Goal: Transaction & Acquisition: Book appointment/travel/reservation

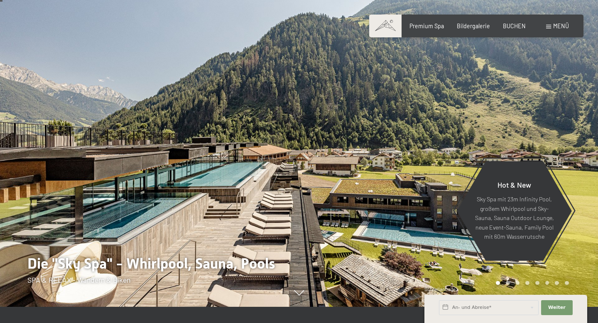
scroll to position [16, 0]
click at [555, 30] on div "Buchen Anfragen Premium Spa Bildergalerie BUCHEN Menü DE IT EN Gutschein Bilder…" at bounding box center [476, 26] width 185 height 8
click at [554, 25] on span "Menü" at bounding box center [561, 25] width 16 height 7
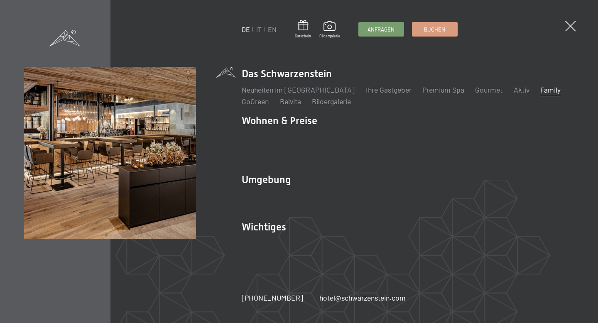
click at [540, 94] on link "Family" at bounding box center [550, 89] width 20 height 9
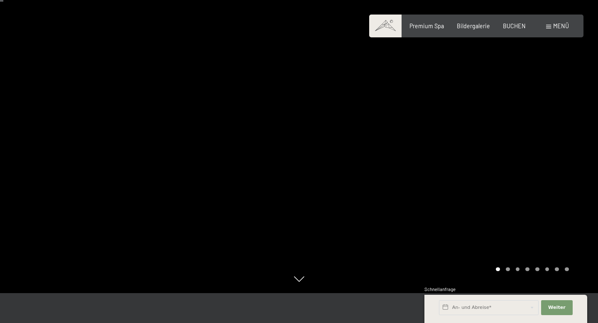
scroll to position [30, 0]
click at [573, 164] on div at bounding box center [448, 131] width 299 height 323
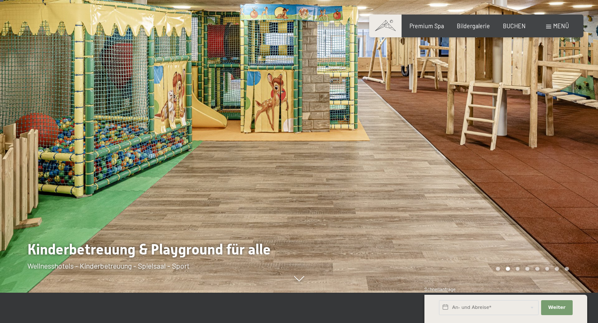
click at [561, 172] on div at bounding box center [448, 131] width 299 height 323
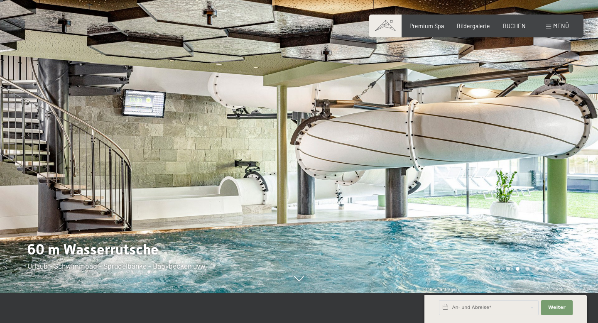
click at [561, 172] on div at bounding box center [448, 131] width 299 height 323
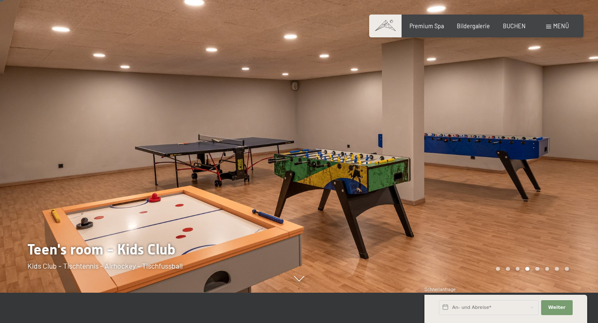
click at [561, 172] on div at bounding box center [448, 131] width 299 height 323
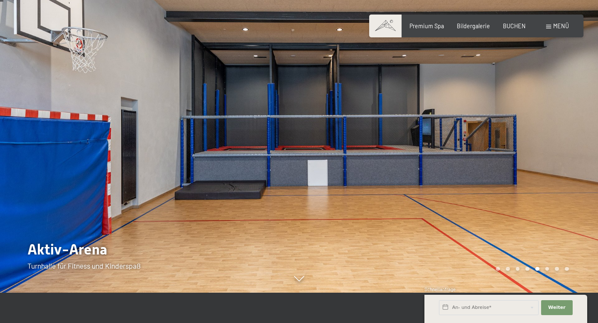
click at [561, 172] on div at bounding box center [448, 131] width 299 height 323
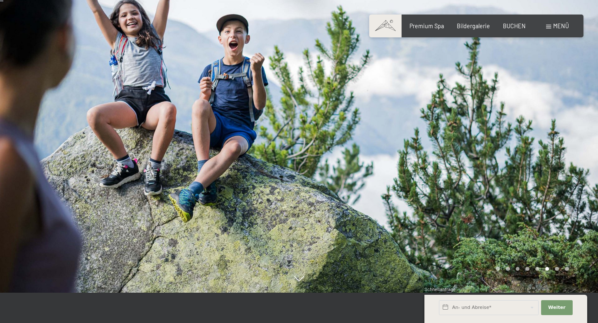
click at [561, 172] on div at bounding box center [448, 131] width 299 height 323
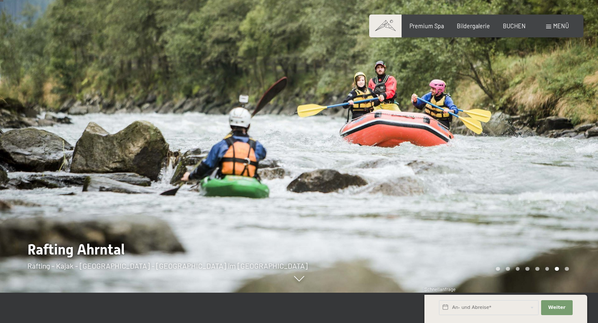
click at [561, 172] on div at bounding box center [448, 131] width 299 height 323
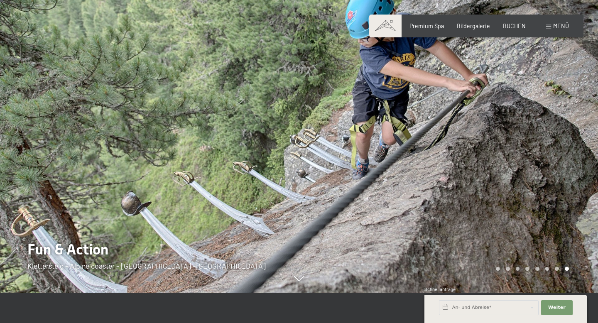
click at [561, 172] on div at bounding box center [448, 131] width 299 height 323
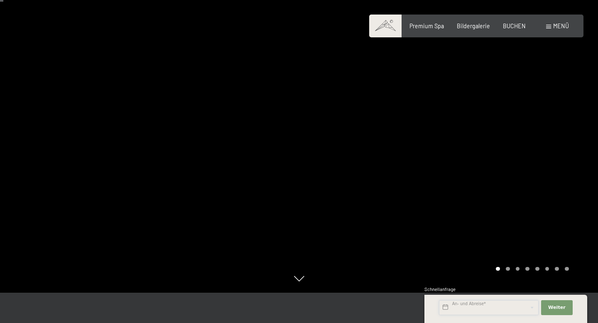
click at [476, 304] on input "text" at bounding box center [489, 307] width 100 height 15
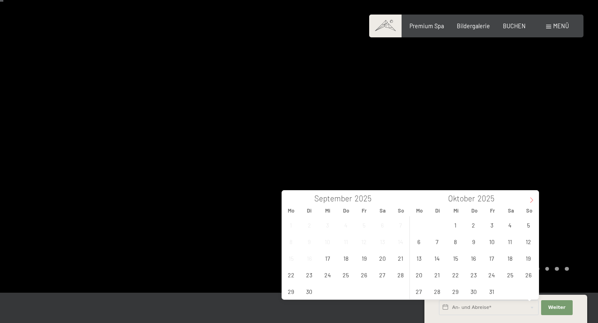
click at [526, 202] on span at bounding box center [531, 198] width 14 height 14
type input "2026"
click at [526, 202] on span at bounding box center [531, 198] width 14 height 14
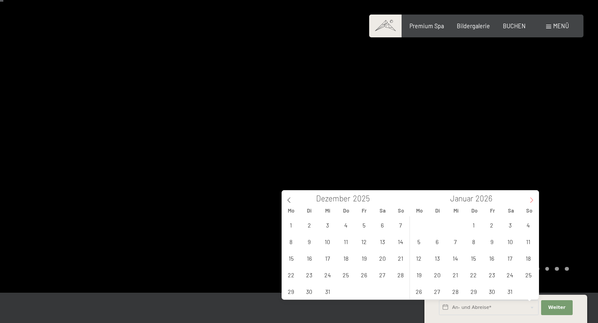
type input "2026"
click at [526, 202] on span at bounding box center [531, 198] width 14 height 14
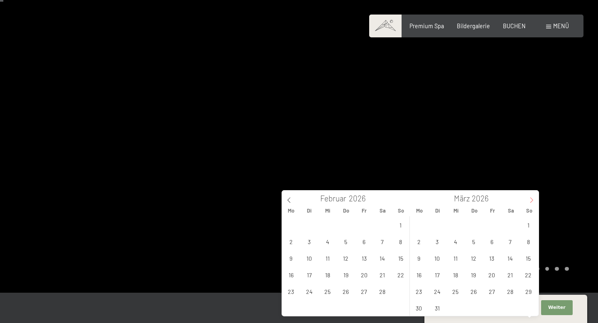
click at [526, 202] on span at bounding box center [531, 198] width 14 height 14
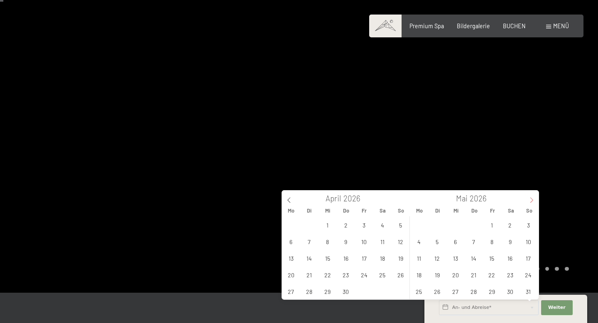
click at [526, 202] on span at bounding box center [531, 198] width 14 height 14
click at [523, 257] on span "19" at bounding box center [528, 258] width 16 height 16
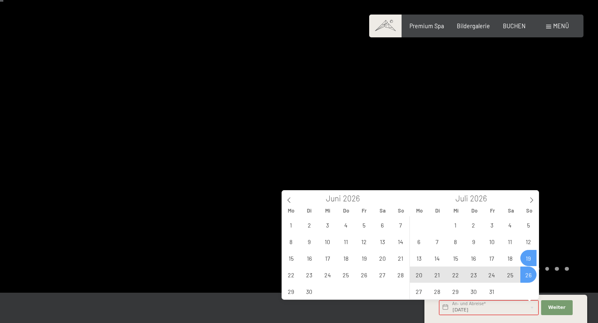
click at [527, 274] on span "26" at bounding box center [528, 275] width 16 height 16
type input "So. 19.07.2026 - So. 26.07.2026"
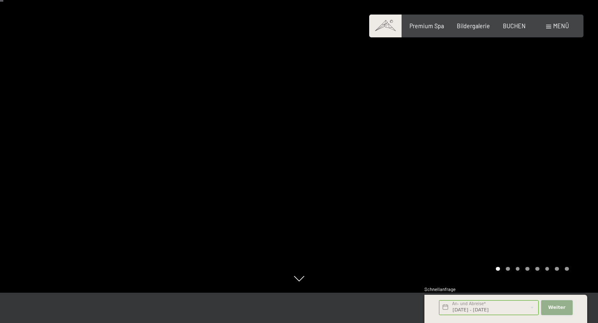
click at [548, 305] on button "Weiter Adressfelder ausblenden" at bounding box center [557, 307] width 32 height 15
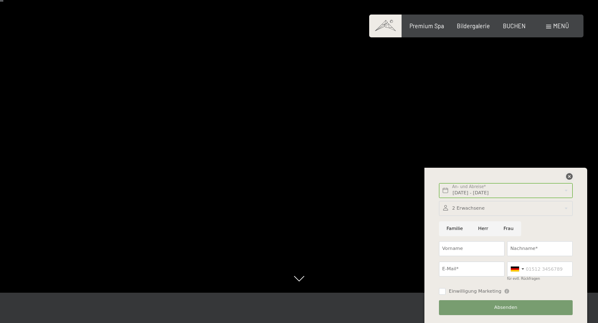
click at [571, 179] on icon at bounding box center [569, 176] width 7 height 7
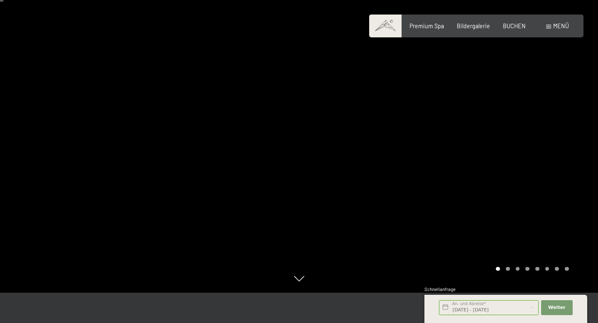
click at [563, 23] on span "Menü" at bounding box center [561, 25] width 16 height 7
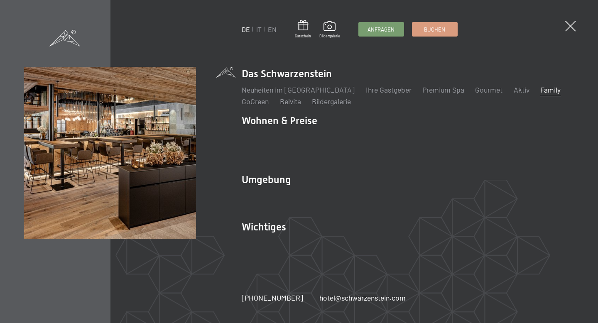
click at [458, 23] on div "DE IT EN Gutschein Bildergalerie Anfragen Buchen" at bounding box center [350, 29] width 216 height 19
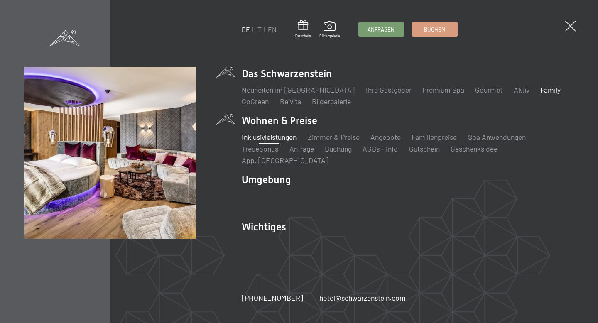
click at [284, 141] on link "Inklusivleistungen" at bounding box center [269, 136] width 55 height 9
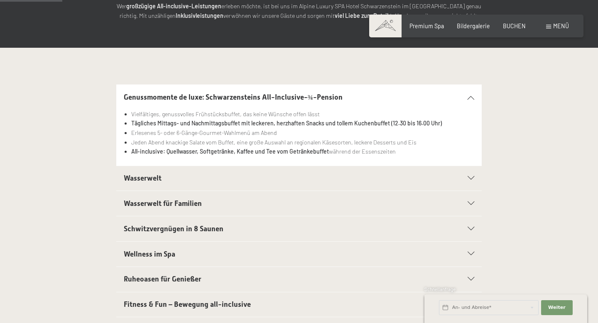
scroll to position [144, 0]
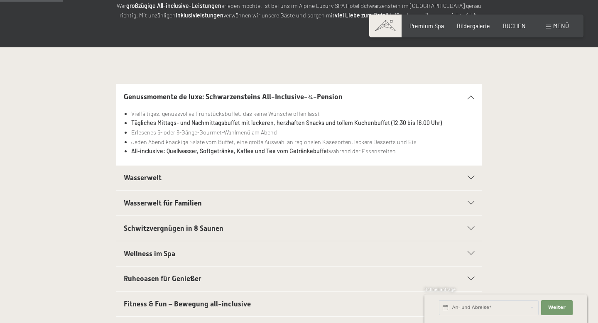
click at [308, 200] on h2 "Wasserwelt für Familien" at bounding box center [282, 203] width 316 height 10
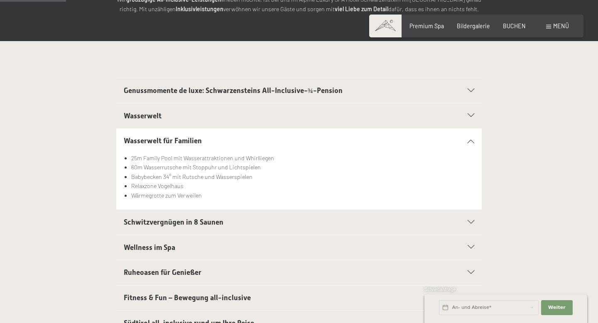
scroll to position [153, 0]
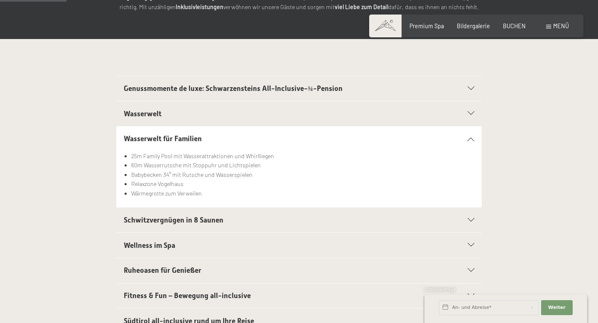
click at [518, 183] on div "Wasserwelt für Familien 25m Family Pool mit Wasserattraktionen und Whirlliegen …" at bounding box center [298, 166] width 499 height 81
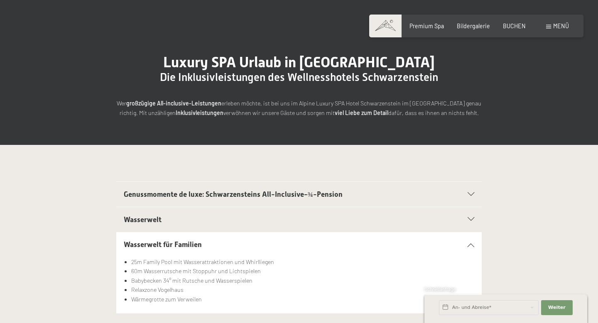
scroll to position [0, 0]
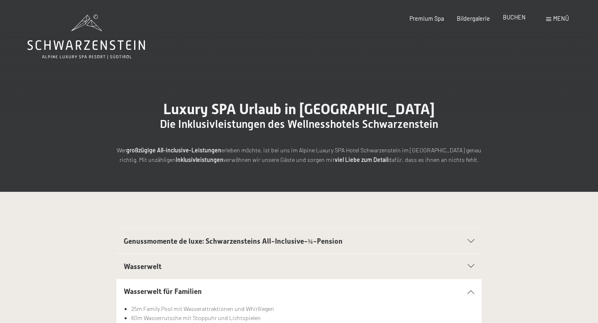
click at [511, 19] on span "BUCHEN" at bounding box center [514, 17] width 23 height 7
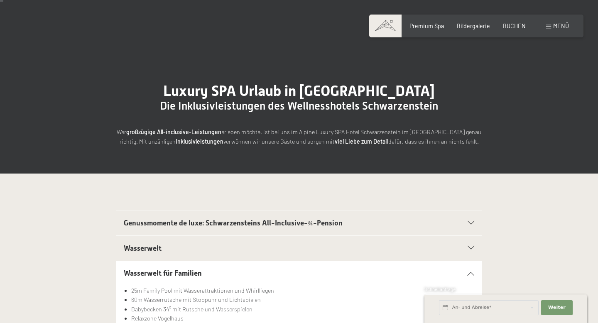
scroll to position [20, 0]
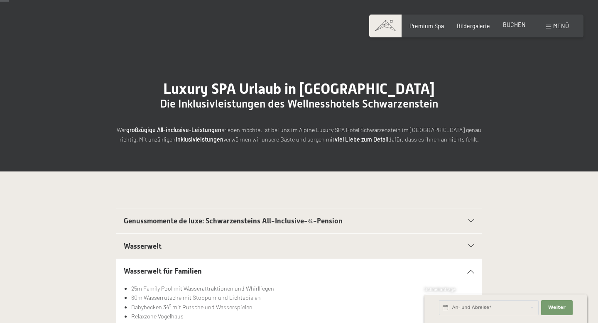
click at [507, 26] on span "BUCHEN" at bounding box center [514, 24] width 23 height 7
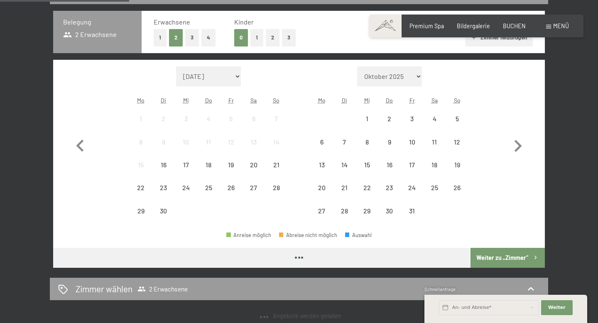
scroll to position [198, 0]
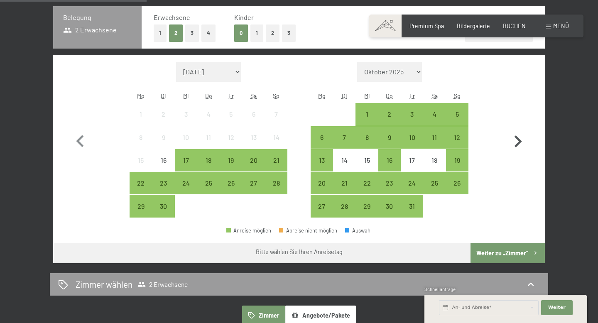
click at [527, 139] on icon "button" at bounding box center [518, 142] width 24 height 24
select select "2025-10-01"
select select "2025-11-01"
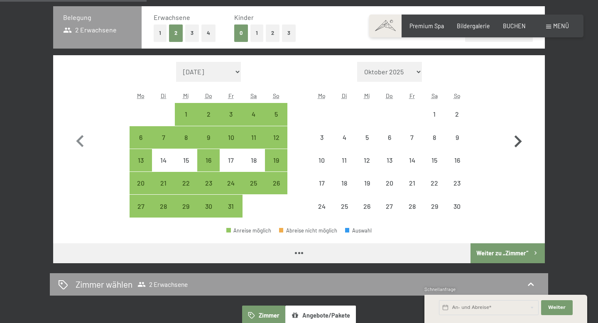
click at [523, 139] on icon "button" at bounding box center [518, 142] width 24 height 24
select select "2025-12-01"
select select "2026-01-01"
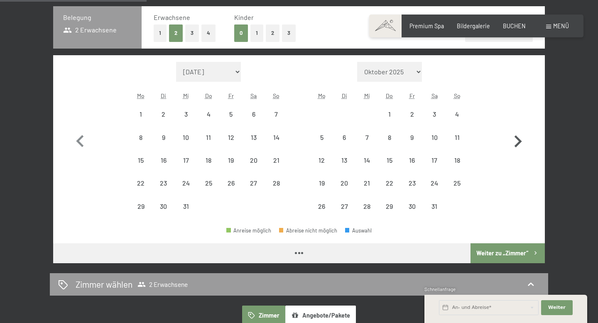
click at [523, 139] on icon "button" at bounding box center [518, 142] width 24 height 24
select select "2026-01-01"
select select "[DATE]"
click at [523, 139] on icon "button" at bounding box center [518, 142] width 24 height 24
select select "[DATE]"
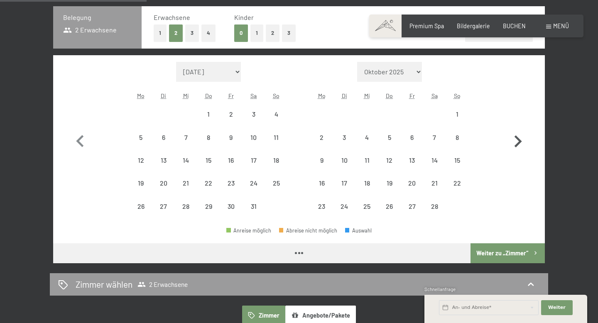
select select "[DATE]"
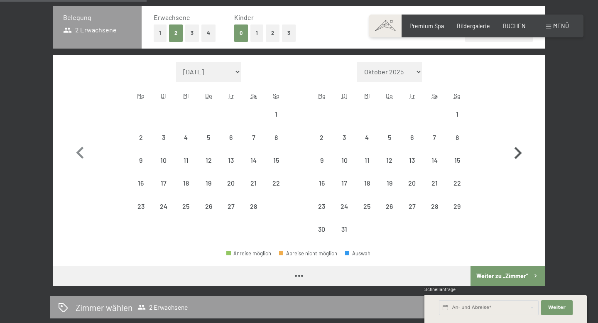
click at [523, 139] on button "button" at bounding box center [518, 151] width 24 height 179
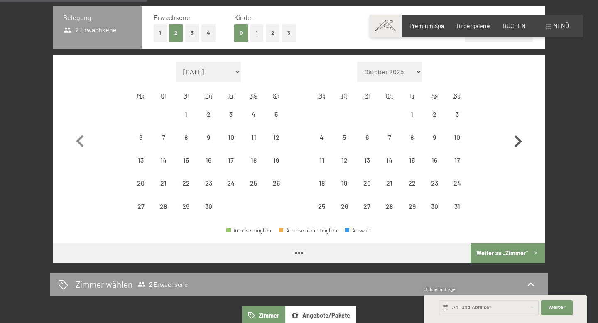
click at [523, 139] on icon "button" at bounding box center [518, 142] width 24 height 24
select select "[DATE]"
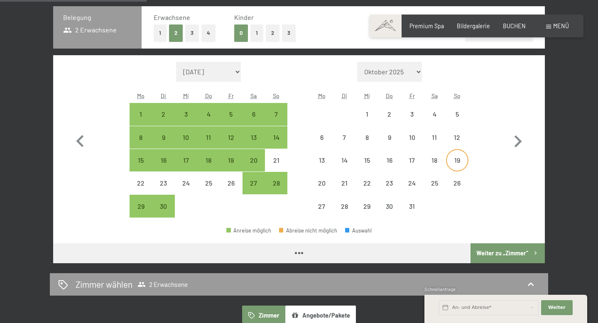
select select "[DATE]"
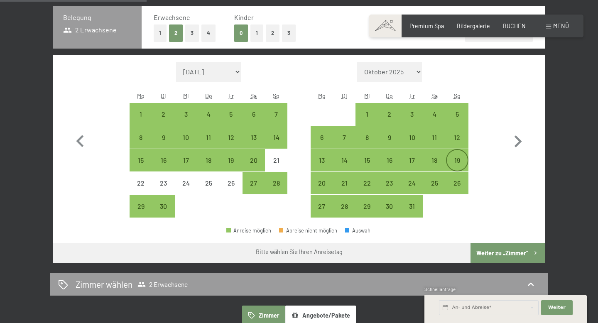
click at [461, 161] on div "19" at bounding box center [457, 167] width 21 height 21
select select "[DATE]"
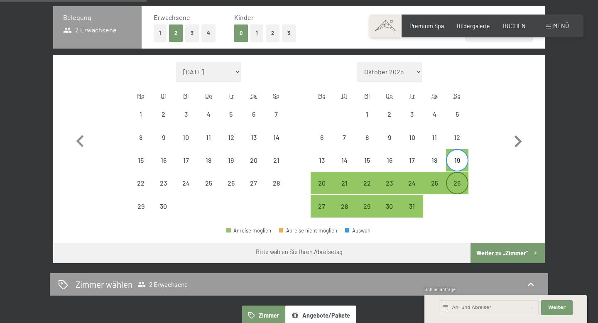
click at [459, 180] on div "26" at bounding box center [457, 190] width 21 height 21
select select "[DATE]"
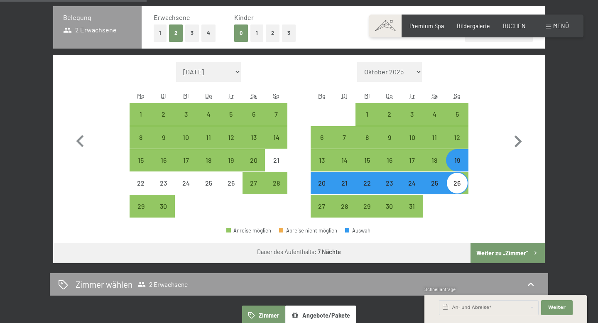
click at [487, 251] on button "Weiter zu „Zimmer“" at bounding box center [507, 253] width 74 height 20
select select "[DATE]"
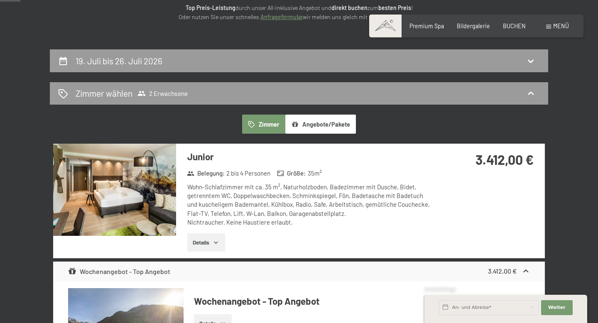
scroll to position [119, 0]
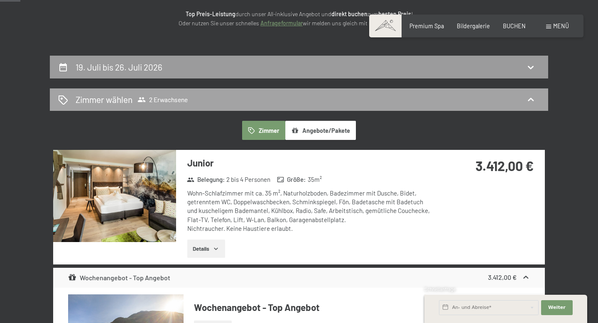
click at [188, 102] on span "2 Erwachsene" at bounding box center [162, 99] width 50 height 8
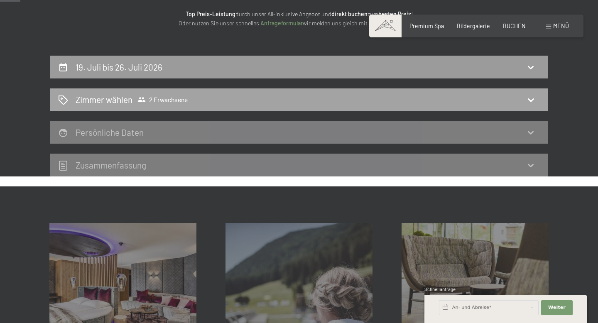
click at [533, 102] on icon at bounding box center [531, 100] width 10 height 10
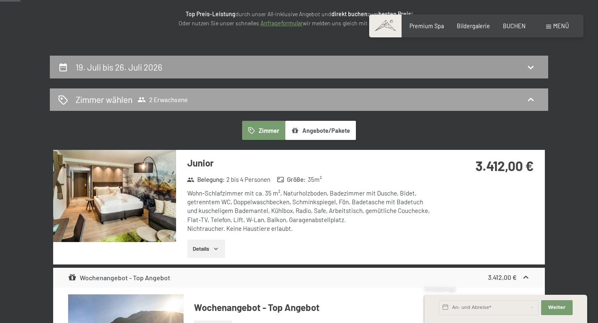
click at [319, 98] on div "Zimmer wählen 2 Erwachsene" at bounding box center [299, 99] width 482 height 12
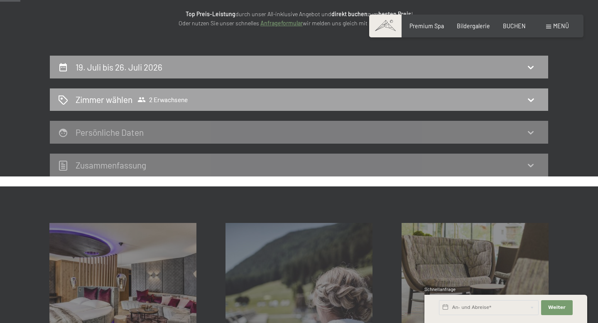
click at [127, 96] on h2 "Zimmer wählen" at bounding box center [104, 99] width 57 height 12
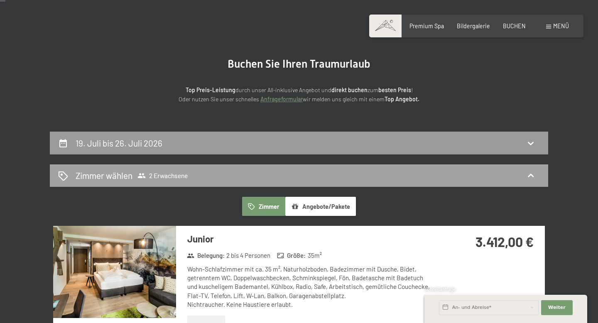
scroll to position [29, 0]
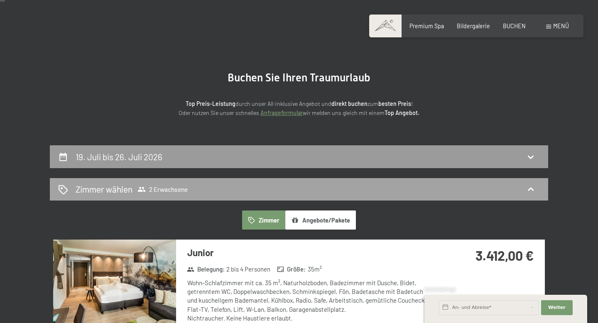
click at [323, 193] on div "Zimmer wählen 2 Erwachsene" at bounding box center [299, 189] width 482 height 12
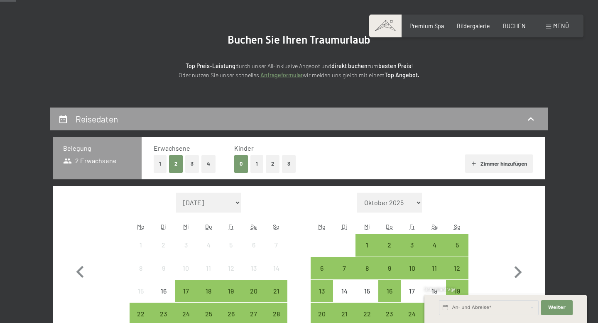
scroll to position [75, 0]
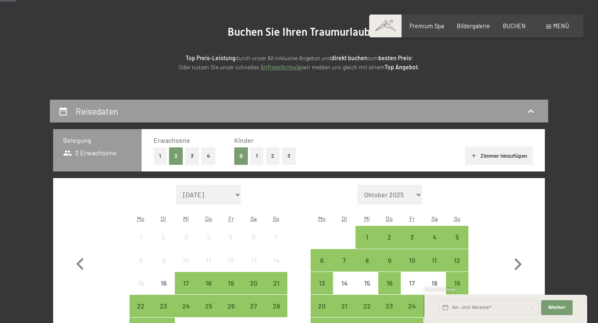
click at [273, 162] on button "2" at bounding box center [273, 155] width 14 height 17
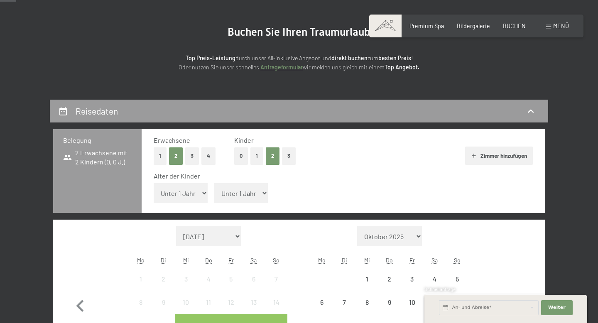
click at [248, 193] on select "Unter 1 Jahr 1 Jahr 2 Jahre 3 Jahre 4 Jahre 5 Jahre 6 Jahre 7 Jahre 8 Jahre 9 J…" at bounding box center [241, 193] width 54 height 20
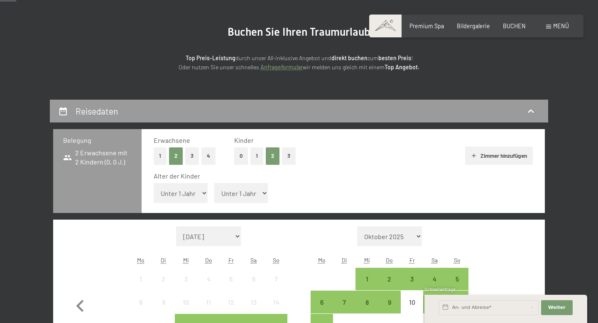
select select "1"
click at [214, 183] on select "Unter 1 Jahr 1 Jahr 2 Jahre 3 Jahre 4 Jahre 5 Jahre 6 Jahre 7 Jahre 8 Jahre 9 J…" at bounding box center [241, 193] width 54 height 20
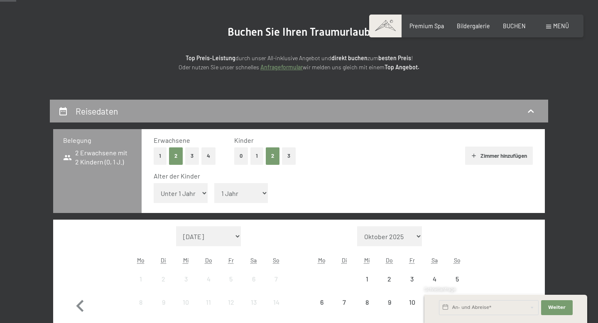
click at [196, 195] on select "Unter 1 Jahr 1 Jahr 2 Jahre 3 Jahre 4 Jahre 5 Jahre 6 Jahre 7 Jahre 8 Jahre 9 J…" at bounding box center [181, 193] width 54 height 20
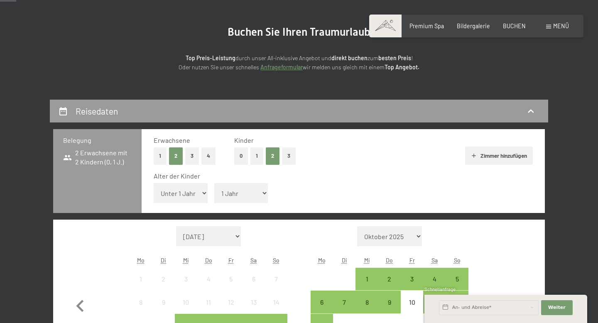
select select "4"
click at [154, 183] on select "Unter 1 Jahr 1 Jahr 2 Jahre 3 Jahre 4 Jahre 5 Jahre 6 Jahre 7 Jahre 8 Jahre 9 J…" at bounding box center [181, 193] width 54 height 20
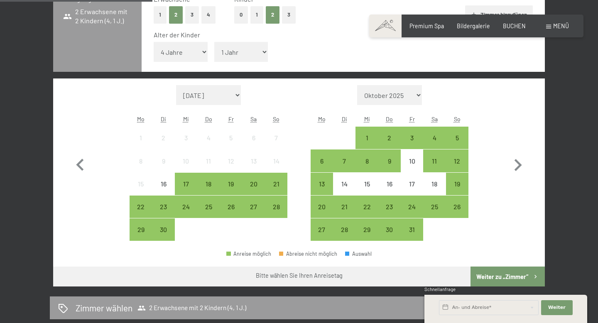
scroll to position [217, 0]
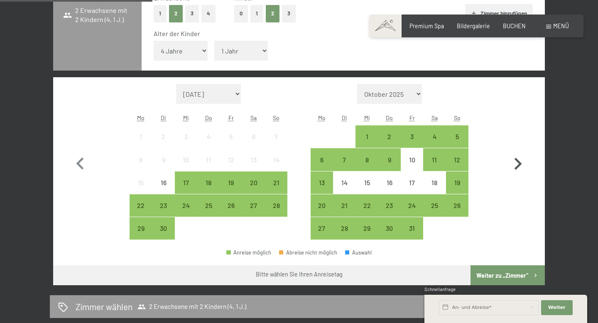
click at [518, 165] on icon "button" at bounding box center [517, 164] width 7 height 12
select select "[DATE]"
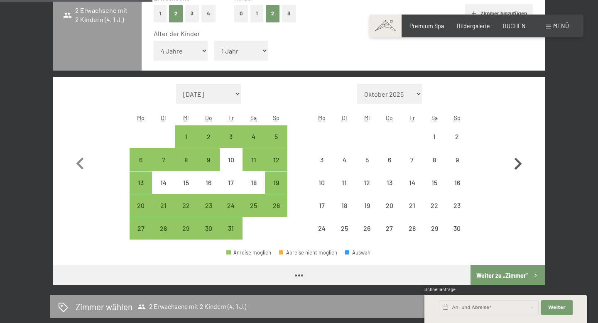
click at [518, 165] on icon "button" at bounding box center [517, 164] width 7 height 12
select select "[DATE]"
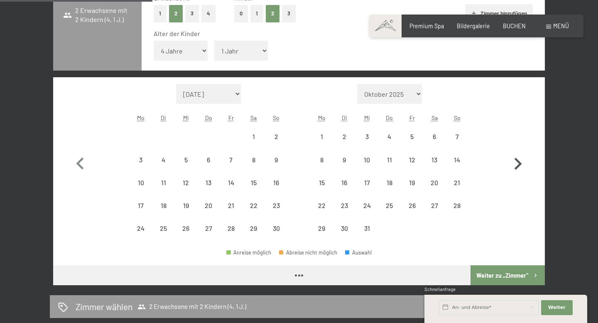
click at [518, 165] on icon "button" at bounding box center [517, 164] width 7 height 12
select select "2025-12-01"
select select "2026-01-01"
click at [518, 165] on icon "button" at bounding box center [517, 164] width 7 height 12
select select "2026-01-01"
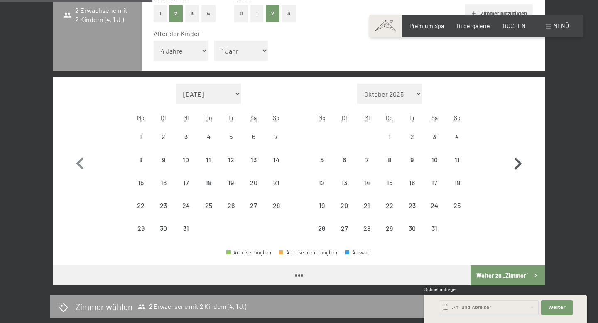
select select "2026-02-01"
click at [518, 165] on icon "button" at bounding box center [517, 164] width 7 height 12
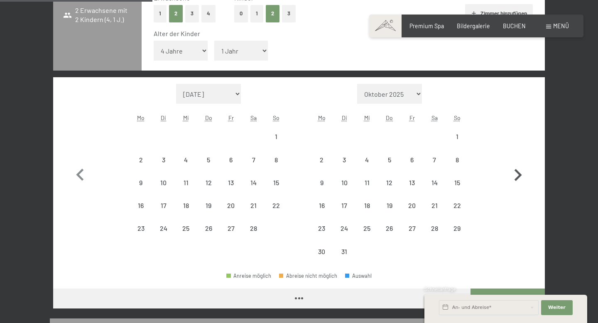
click at [518, 165] on icon "button" at bounding box center [518, 175] width 24 height 24
select select "2026-04-01"
select select "2026-05-01"
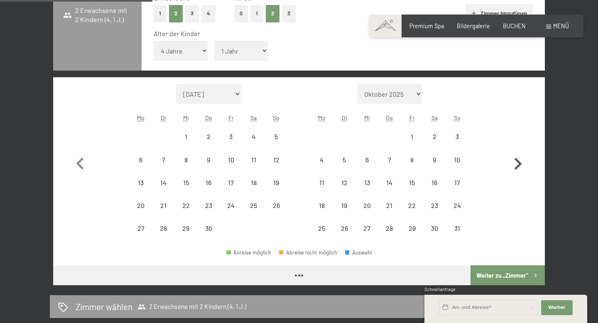
click at [518, 165] on icon "button" at bounding box center [517, 164] width 7 height 12
select select "2026-05-01"
select select "2026-06-01"
click at [518, 165] on icon "button" at bounding box center [517, 164] width 7 height 12
select select "2026-06-01"
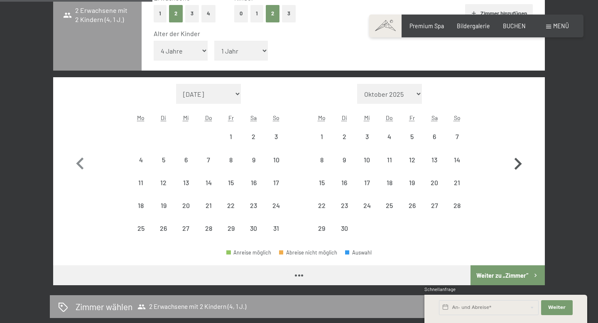
select select "2026-07-01"
select select "2026-06-01"
select select "2026-07-01"
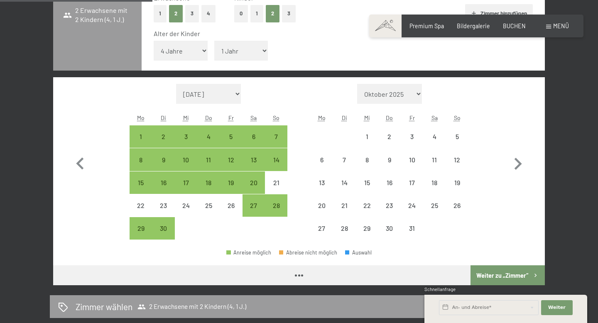
select select "2026-06-01"
select select "2026-07-01"
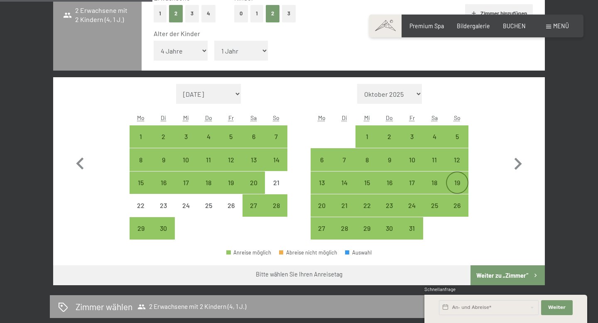
click at [462, 179] on div "19" at bounding box center [457, 189] width 21 height 21
select select "2026-06-01"
select select "2026-07-01"
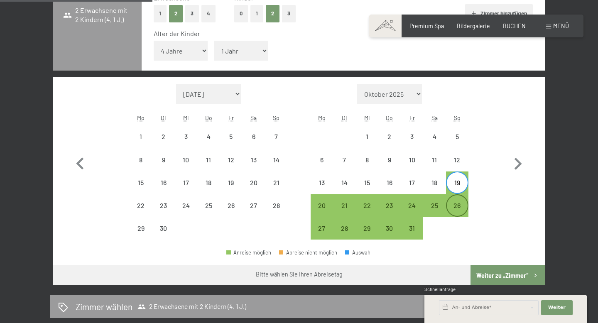
click at [458, 206] on div "26" at bounding box center [457, 212] width 21 height 21
select select "2026-06-01"
select select "2026-07-01"
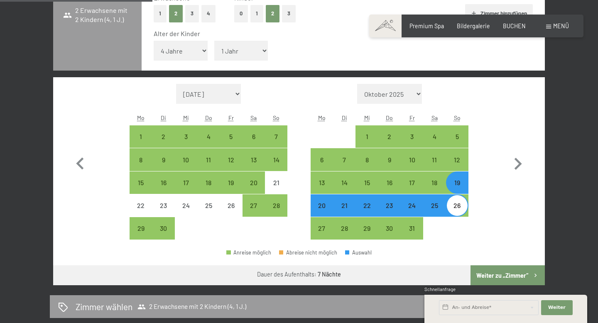
click at [492, 267] on button "Weiter zu „Zimmer“" at bounding box center [507, 275] width 74 height 20
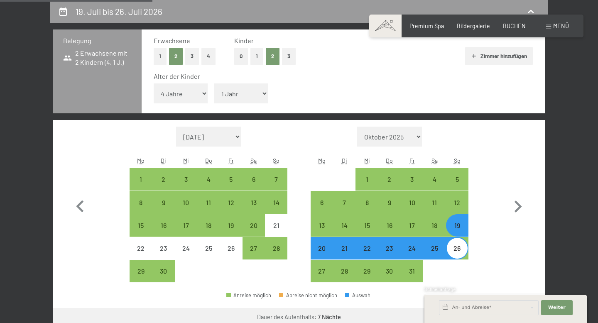
select select "2026-06-01"
select select "2026-07-01"
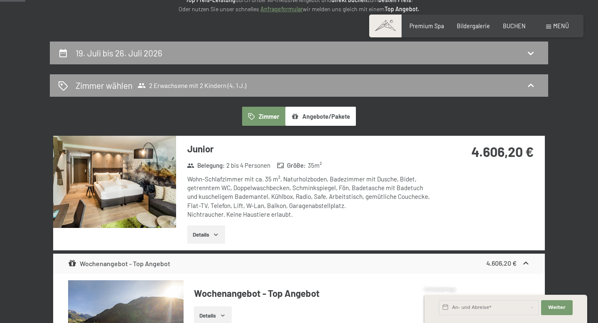
scroll to position [134, 0]
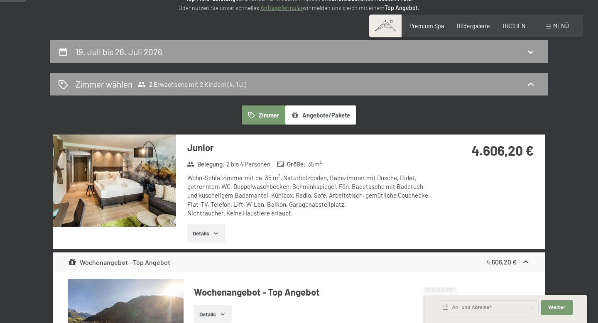
click at [137, 183] on img at bounding box center [114, 181] width 123 height 92
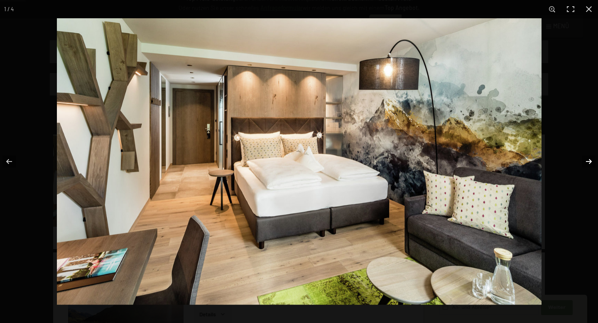
click at [585, 161] on button "button" at bounding box center [583, 162] width 29 height 42
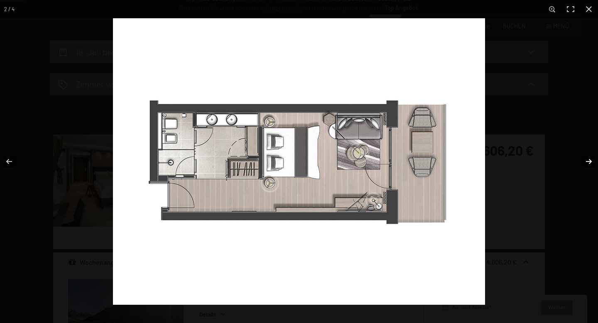
click at [585, 161] on button "button" at bounding box center [583, 162] width 29 height 42
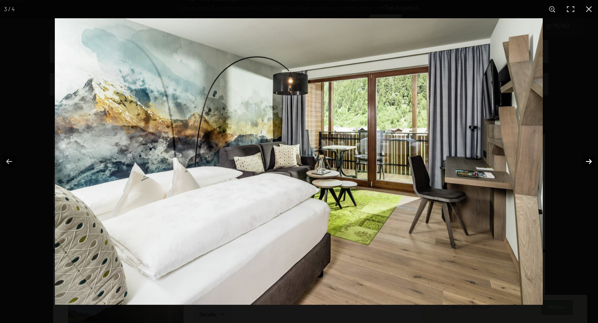
click at [585, 161] on button "button" at bounding box center [583, 162] width 29 height 42
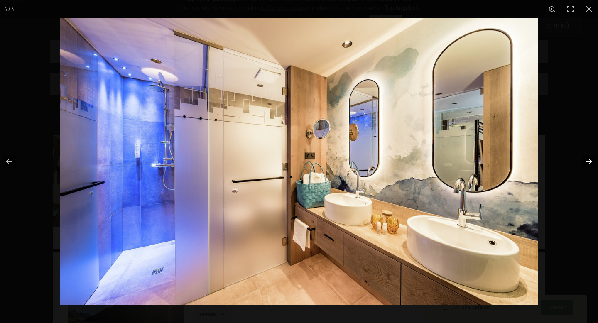
click at [585, 161] on button "button" at bounding box center [583, 162] width 29 height 42
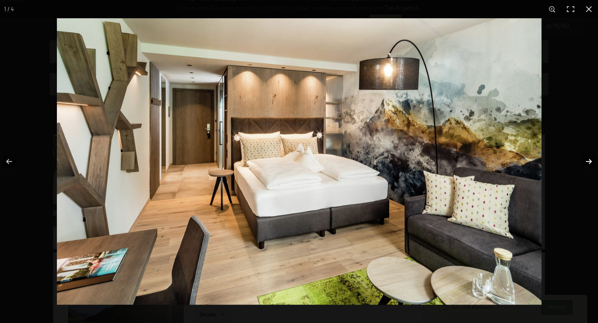
click at [585, 161] on button "button" at bounding box center [583, 162] width 29 height 42
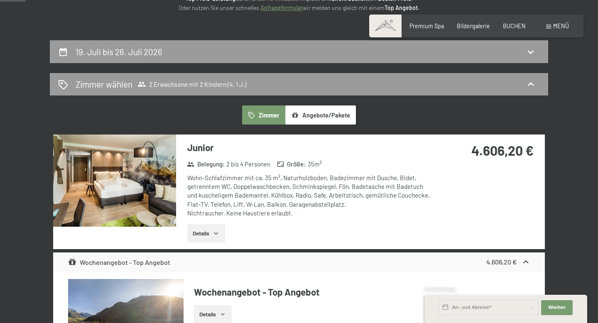
click at [0, 0] on button "button" at bounding box center [0, 0] width 0 height 0
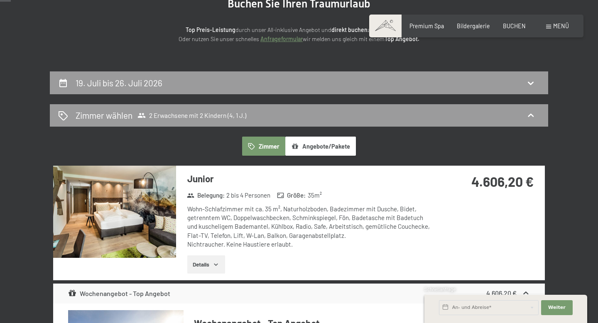
scroll to position [0, 0]
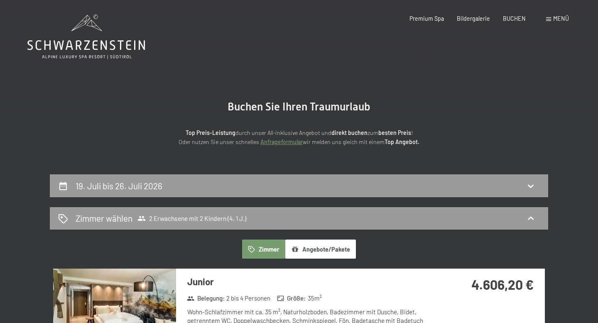
click at [116, 59] on icon at bounding box center [85, 37] width 117 height 44
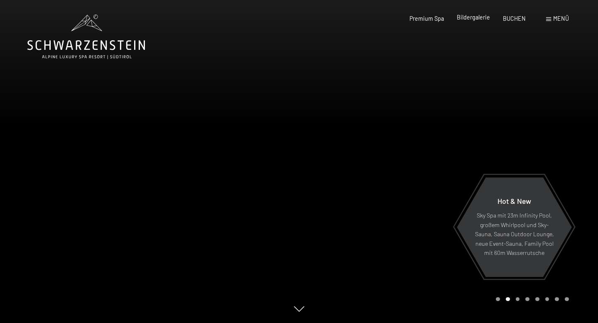
click at [475, 16] on span "Bildergalerie" at bounding box center [473, 17] width 33 height 7
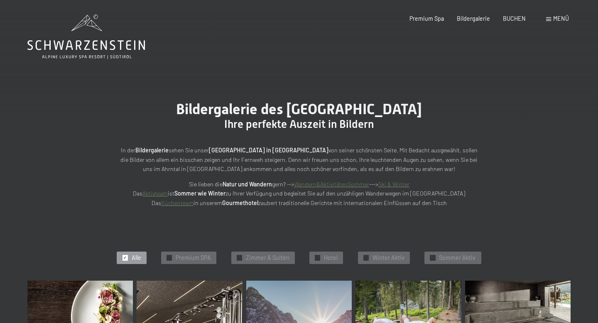
click at [553, 18] on div "Menü" at bounding box center [557, 19] width 23 height 8
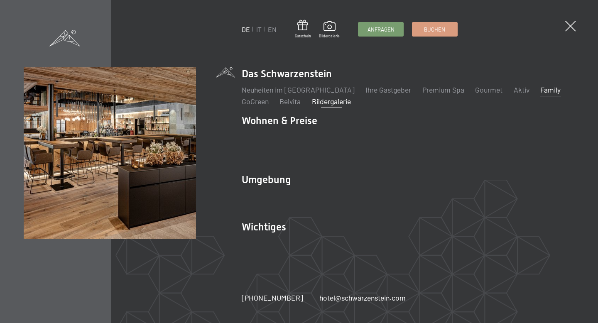
click at [540, 94] on link "Family" at bounding box center [550, 89] width 20 height 9
click at [319, 106] on link "Bildergalerie" at bounding box center [331, 101] width 39 height 9
click at [540, 94] on link "Family" at bounding box center [550, 89] width 20 height 9
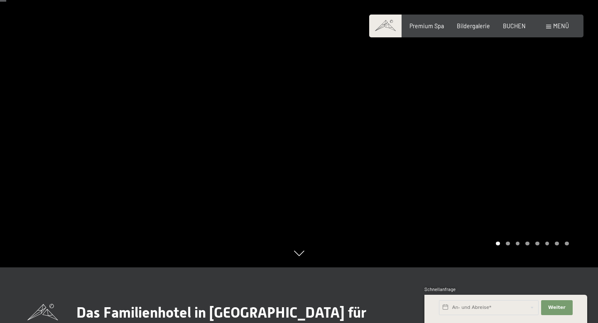
click at [566, 143] on div at bounding box center [448, 105] width 299 height 323
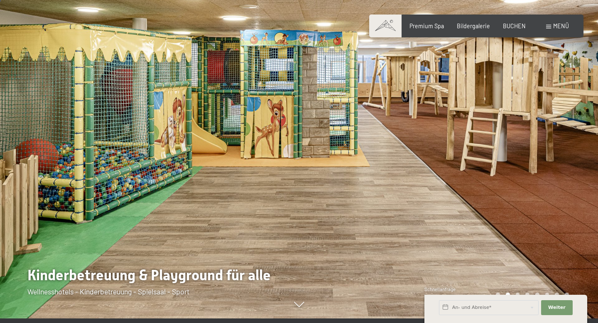
scroll to position [3, 0]
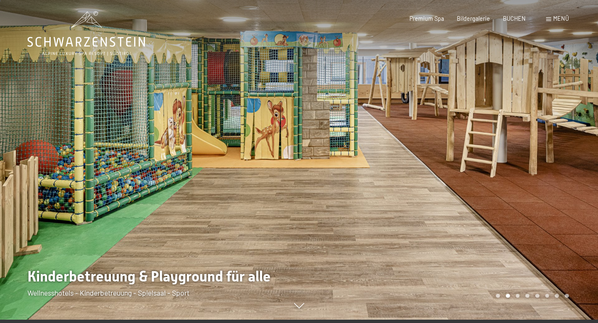
click at [565, 176] on div at bounding box center [448, 158] width 299 height 323
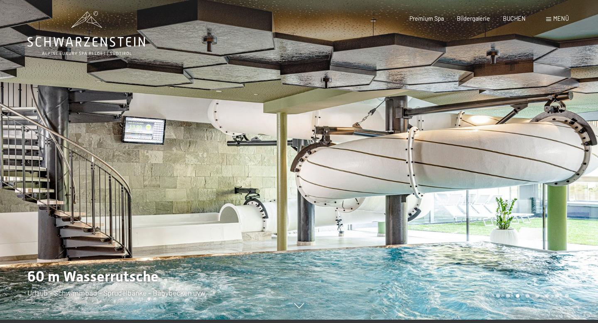
click at [565, 176] on div at bounding box center [448, 158] width 299 height 323
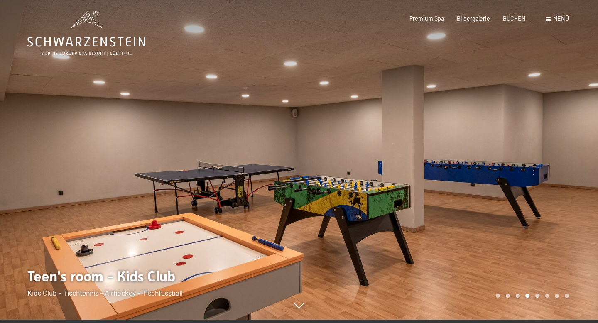
click at [565, 176] on div at bounding box center [448, 158] width 299 height 323
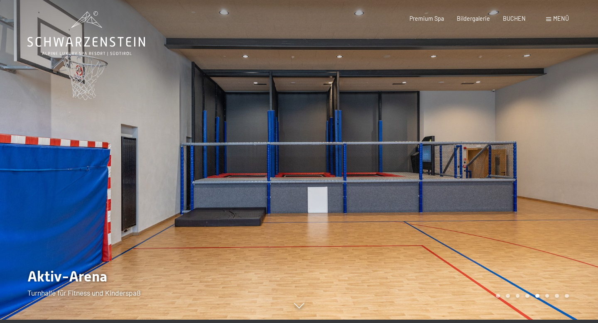
click at [565, 176] on div at bounding box center [448, 158] width 299 height 323
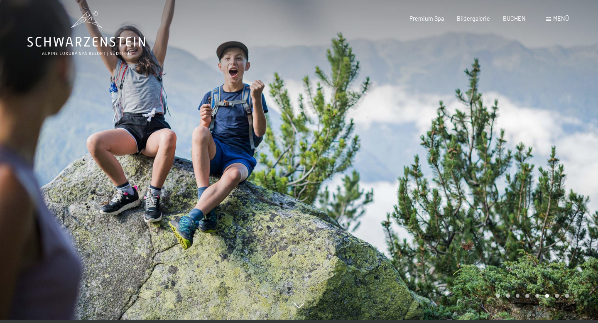
click at [565, 176] on div at bounding box center [448, 158] width 299 height 323
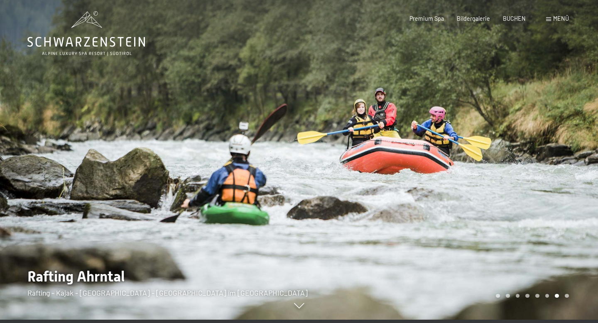
click at [565, 176] on div at bounding box center [448, 158] width 299 height 323
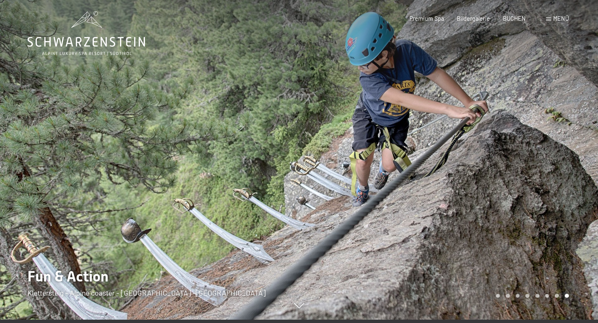
click at [565, 176] on div at bounding box center [448, 158] width 299 height 323
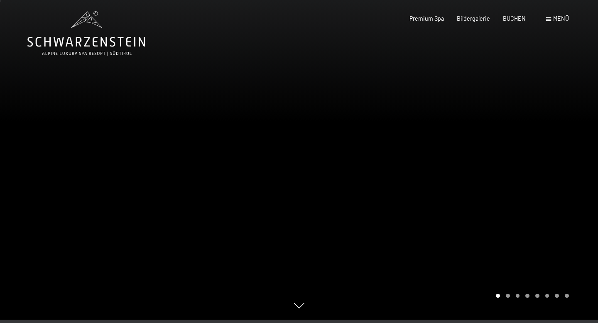
click at [561, 23] on div "Buchen Anfragen Premium Spa Bildergalerie BUCHEN Menü DE IT EN Gutschein Bilder…" at bounding box center [476, 19] width 185 height 8
click at [560, 22] on div "Menü" at bounding box center [557, 19] width 23 height 8
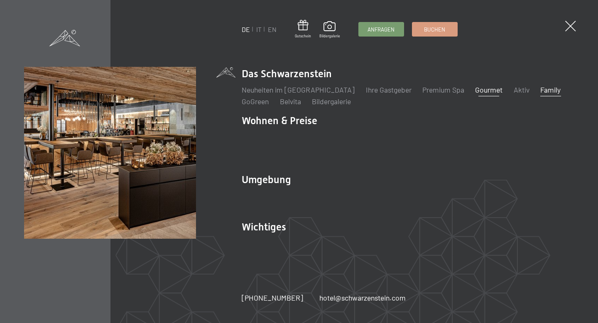
click at [475, 94] on link "Gourmet" at bounding box center [488, 89] width 27 height 9
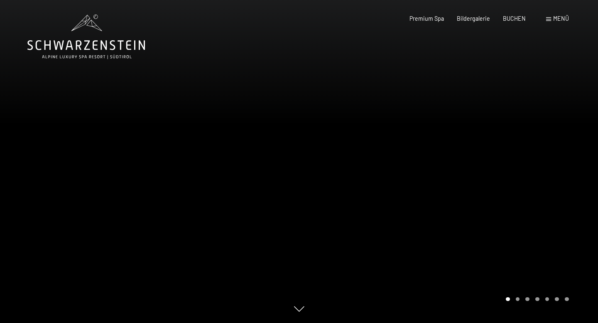
click at [338, 181] on div at bounding box center [448, 161] width 299 height 323
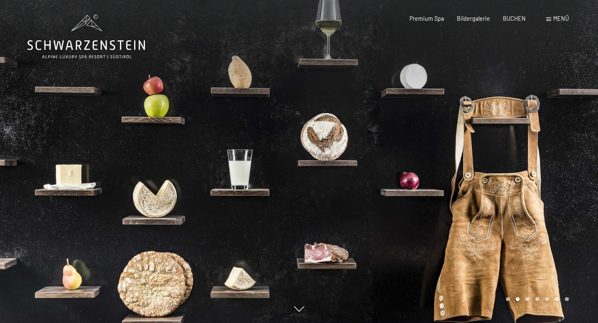
click at [398, 177] on div at bounding box center [448, 161] width 299 height 323
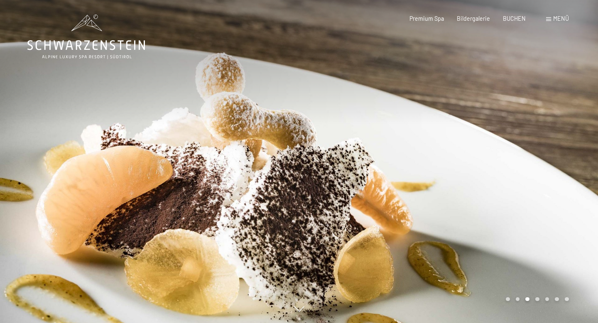
click at [398, 177] on div at bounding box center [448, 161] width 299 height 323
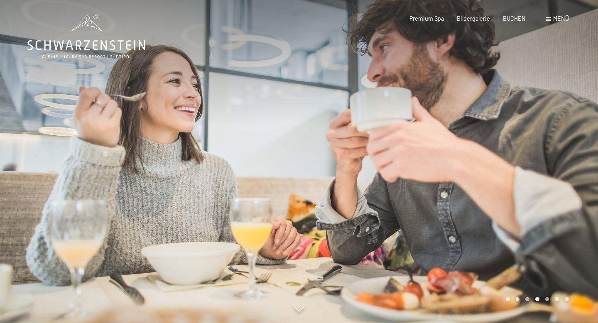
click at [398, 177] on div at bounding box center [448, 161] width 299 height 323
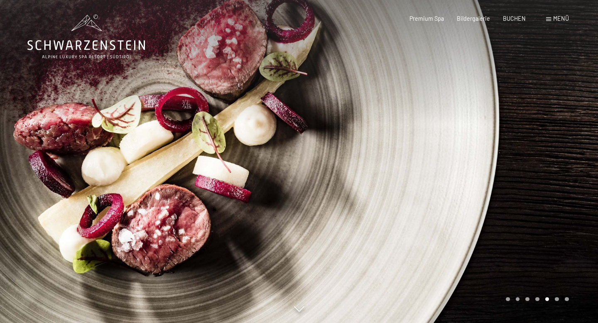
click at [398, 177] on div at bounding box center [448, 161] width 299 height 323
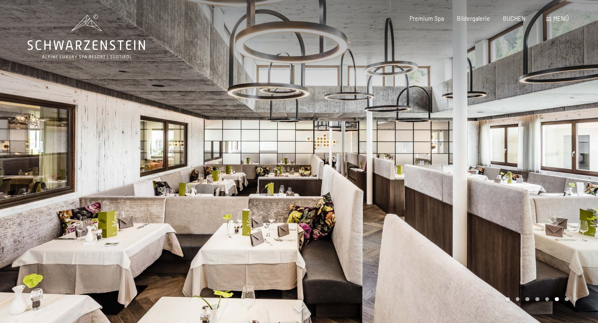
click at [398, 177] on div at bounding box center [448, 161] width 299 height 323
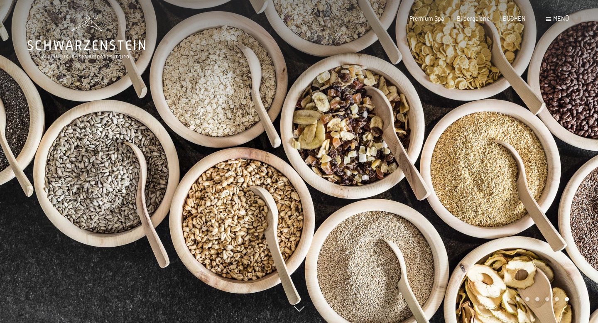
click at [398, 177] on div at bounding box center [448, 161] width 299 height 323
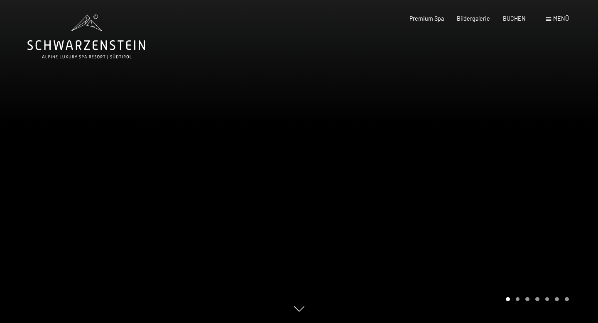
click at [398, 177] on div at bounding box center [448, 161] width 299 height 323
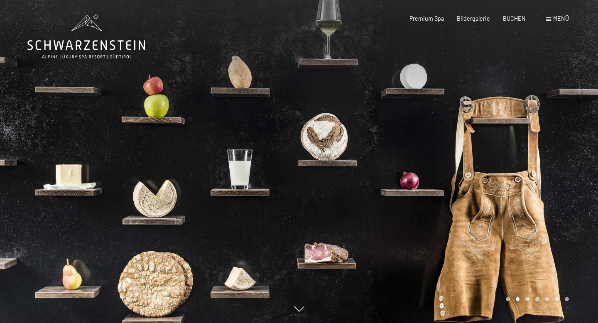
click at [552, 23] on div "Buchen Anfragen Premium Spa Bildergalerie BUCHEN Menü DE IT EN Gutschein Bilder…" at bounding box center [476, 19] width 185 height 8
click at [553, 23] on div "Buchen Anfragen Premium Spa Bildergalerie BUCHEN Menü DE IT EN Gutschein Bilder…" at bounding box center [476, 19] width 185 height 8
click at [553, 20] on span "Menü" at bounding box center [561, 18] width 16 height 7
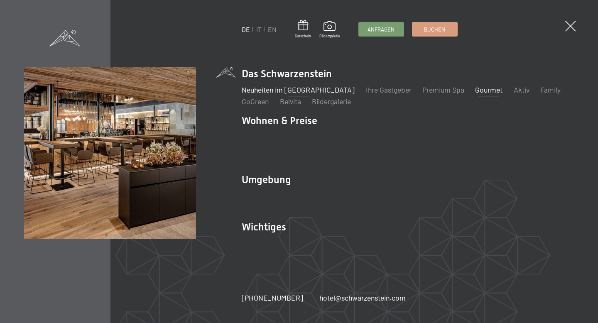
click at [321, 94] on link "Neuheiten im [GEOGRAPHIC_DATA]" at bounding box center [298, 89] width 113 height 9
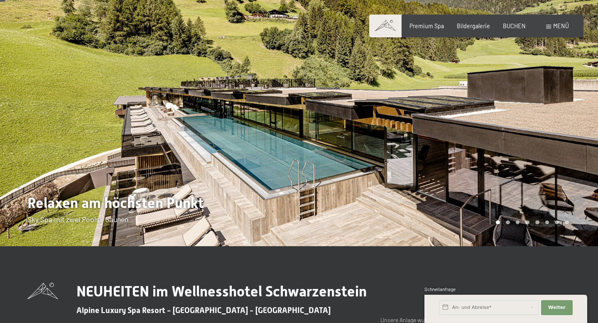
click at [549, 162] on div at bounding box center [448, 111] width 299 height 270
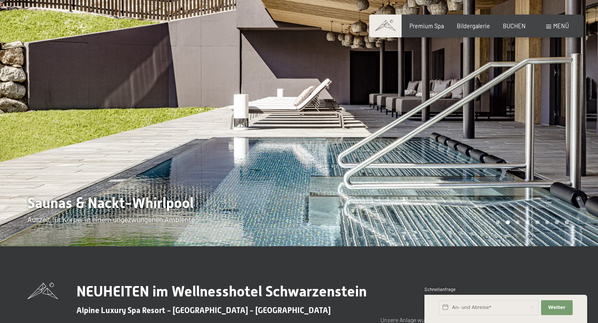
click at [549, 162] on div at bounding box center [448, 111] width 299 height 270
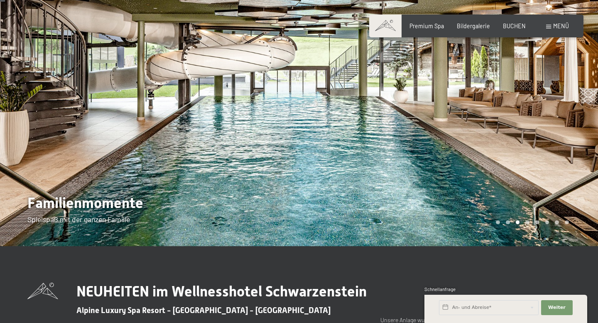
click at [549, 162] on div at bounding box center [448, 111] width 299 height 270
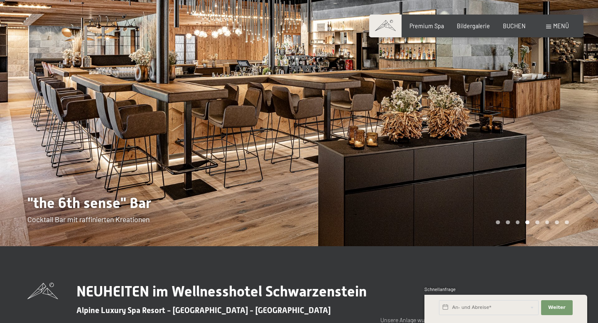
click at [549, 162] on div at bounding box center [448, 111] width 299 height 270
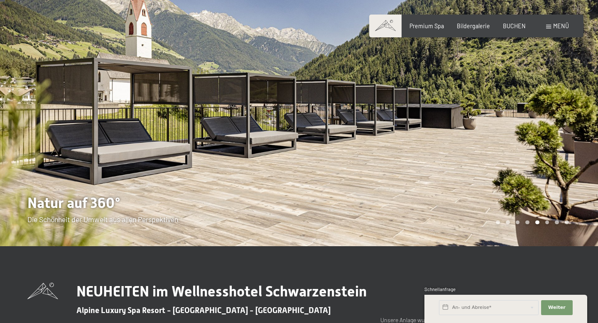
click at [549, 162] on div at bounding box center [448, 111] width 299 height 270
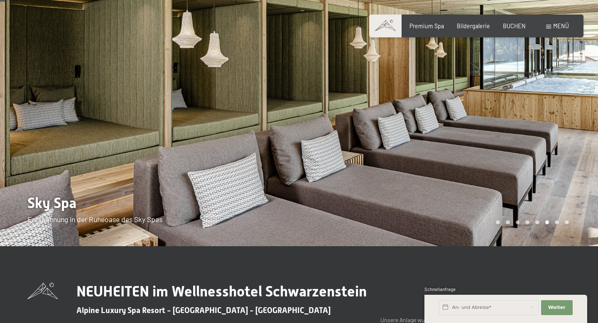
click at [549, 162] on div at bounding box center [448, 111] width 299 height 270
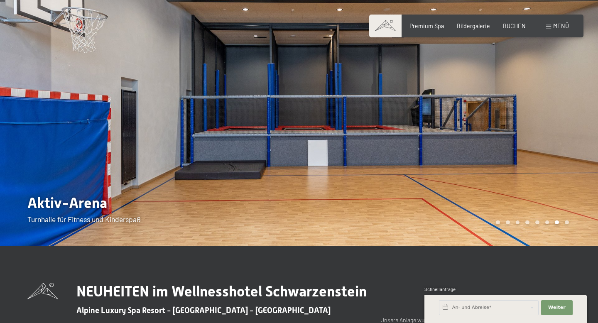
click at [549, 162] on div at bounding box center [448, 111] width 299 height 270
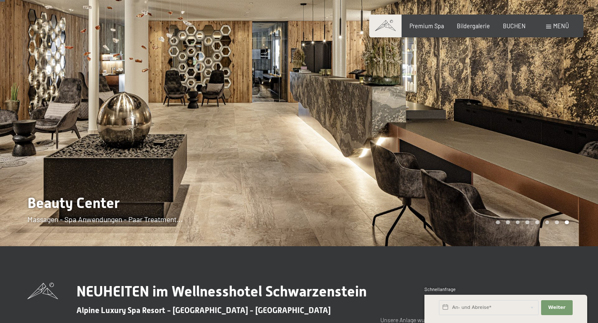
click at [549, 162] on div at bounding box center [448, 111] width 299 height 270
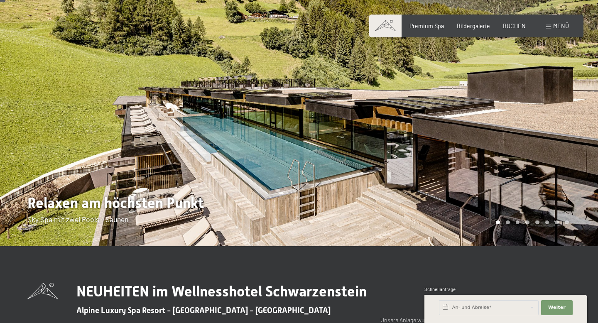
click at [549, 162] on div at bounding box center [448, 111] width 299 height 270
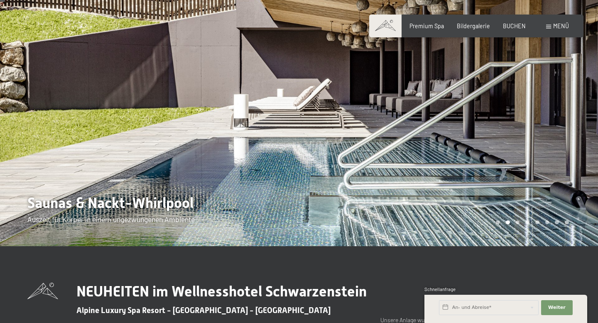
click at [513, 164] on div at bounding box center [448, 111] width 299 height 270
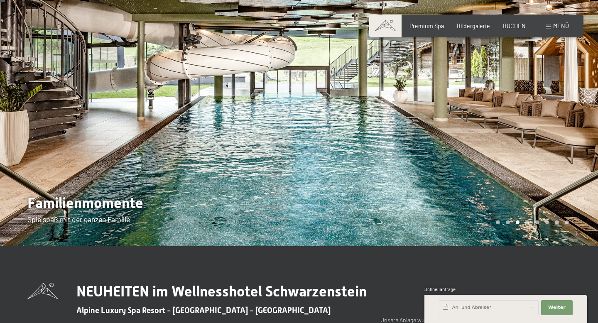
click at [511, 168] on div at bounding box center [448, 111] width 299 height 270
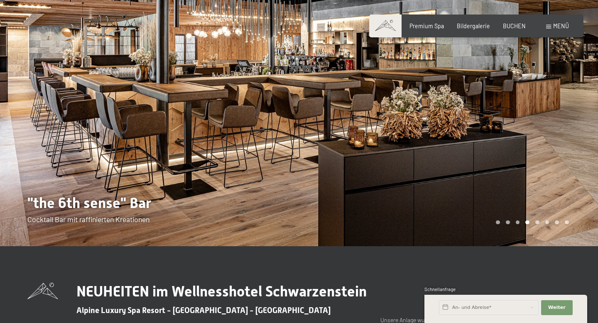
click at [509, 168] on div at bounding box center [448, 111] width 299 height 270
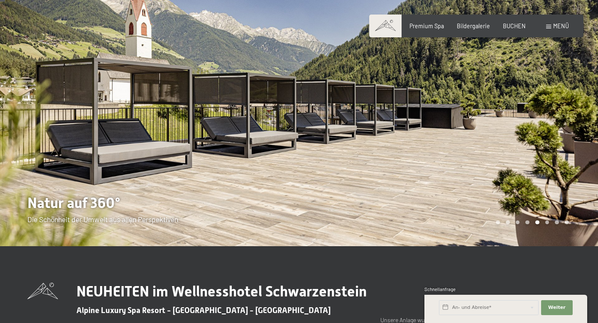
click at [509, 168] on div at bounding box center [448, 111] width 299 height 270
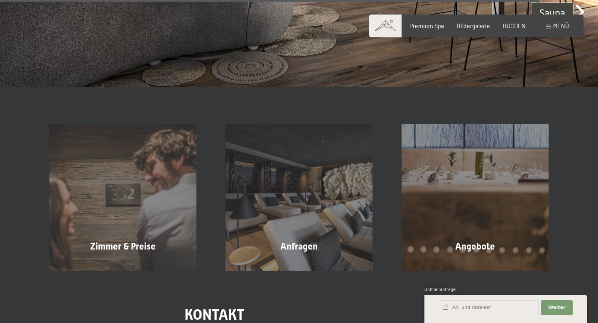
scroll to position [2581, 0]
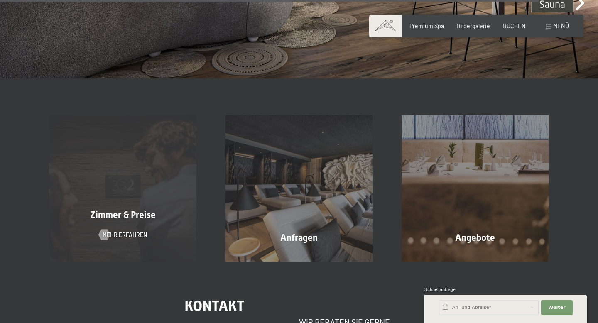
click at [171, 212] on div "Zimmer & Preise" at bounding box center [123, 215] width 176 height 13
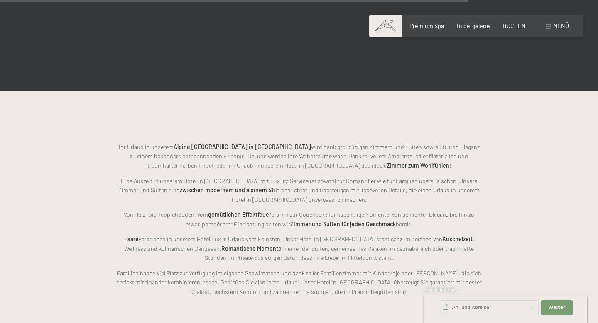
scroll to position [1802, 0]
